Goal: Find specific page/section: Find specific page/section

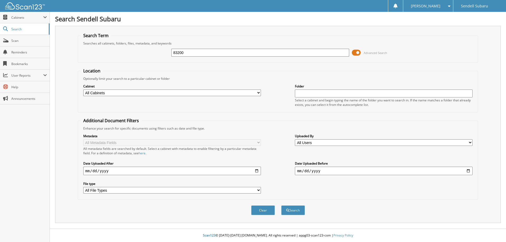
type input "83200"
click at [281, 206] on button "Search" at bounding box center [293, 211] width 24 height 10
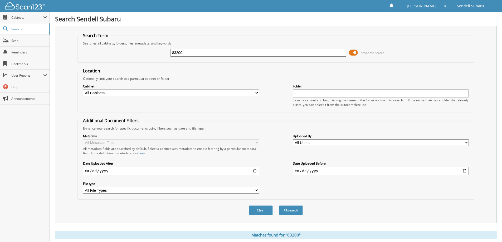
click at [356, 52] on span at bounding box center [353, 53] width 9 height 8
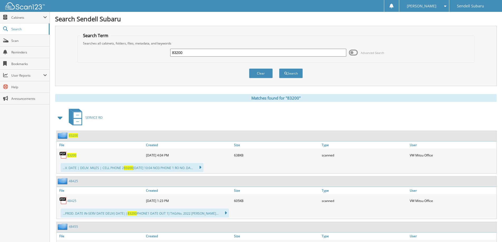
click at [70, 155] on span "83200" at bounding box center [71, 155] width 9 height 4
